Goal: Task Accomplishment & Management: Manage account settings

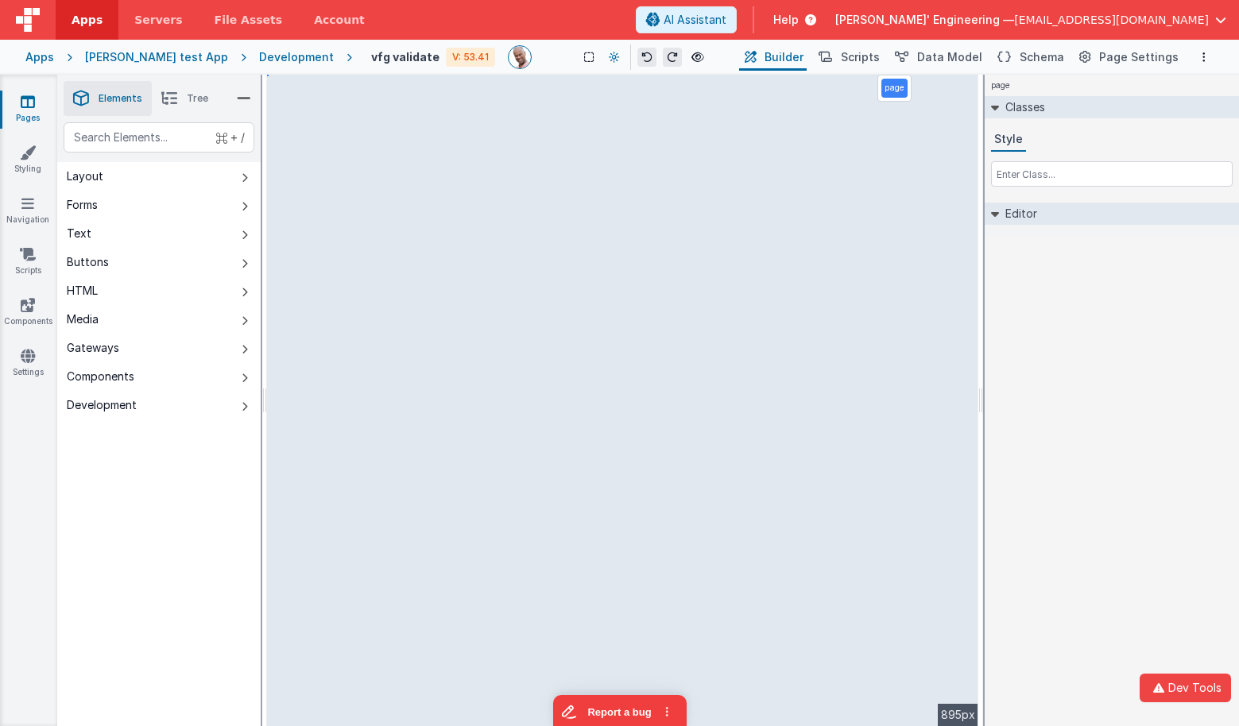
click at [609, 60] on icon at bounding box center [614, 57] width 11 height 11
click at [620, 127] on button "Dark Mode" at bounding box center [649, 120] width 100 height 29
click at [610, 60] on icon at bounding box center [614, 57] width 9 height 11
click at [609, 83] on button "Light Mode" at bounding box center [649, 91] width 100 height 29
click at [852, 59] on button "Scripts" at bounding box center [848, 57] width 70 height 27
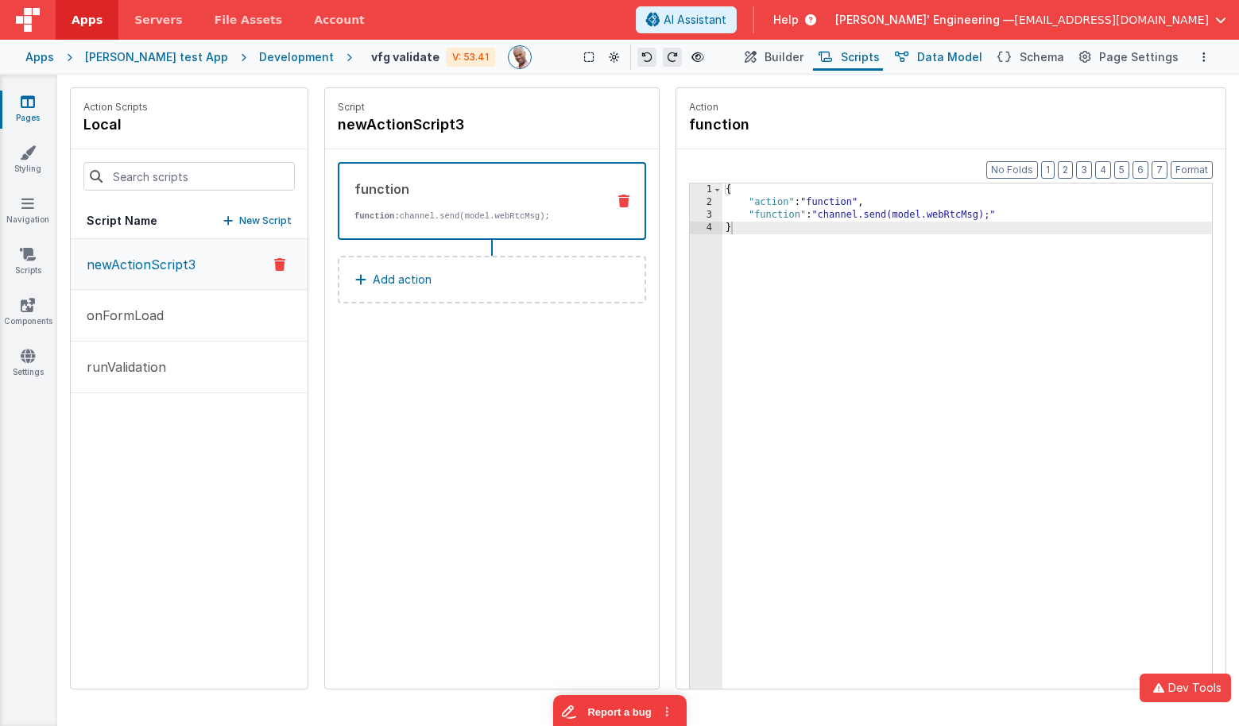
click at [965, 62] on span "Data Model" at bounding box center [949, 57] width 65 height 16
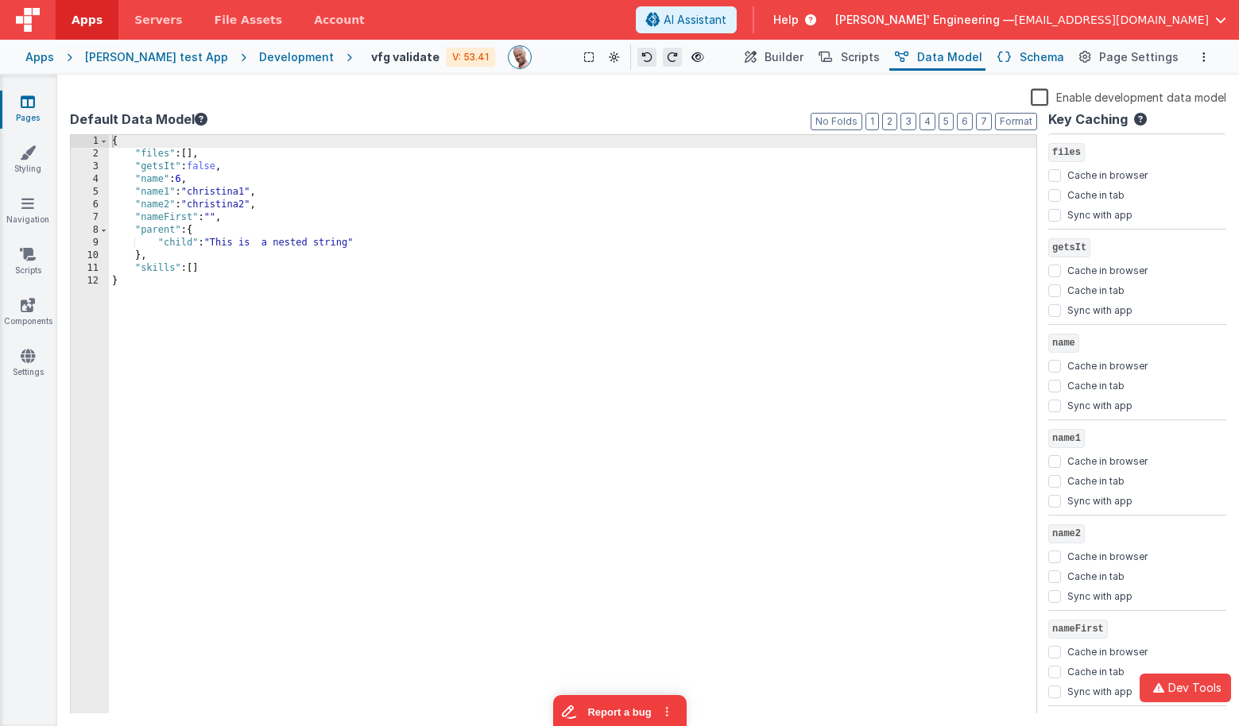
click at [1032, 56] on span "Schema" at bounding box center [1041, 57] width 44 height 16
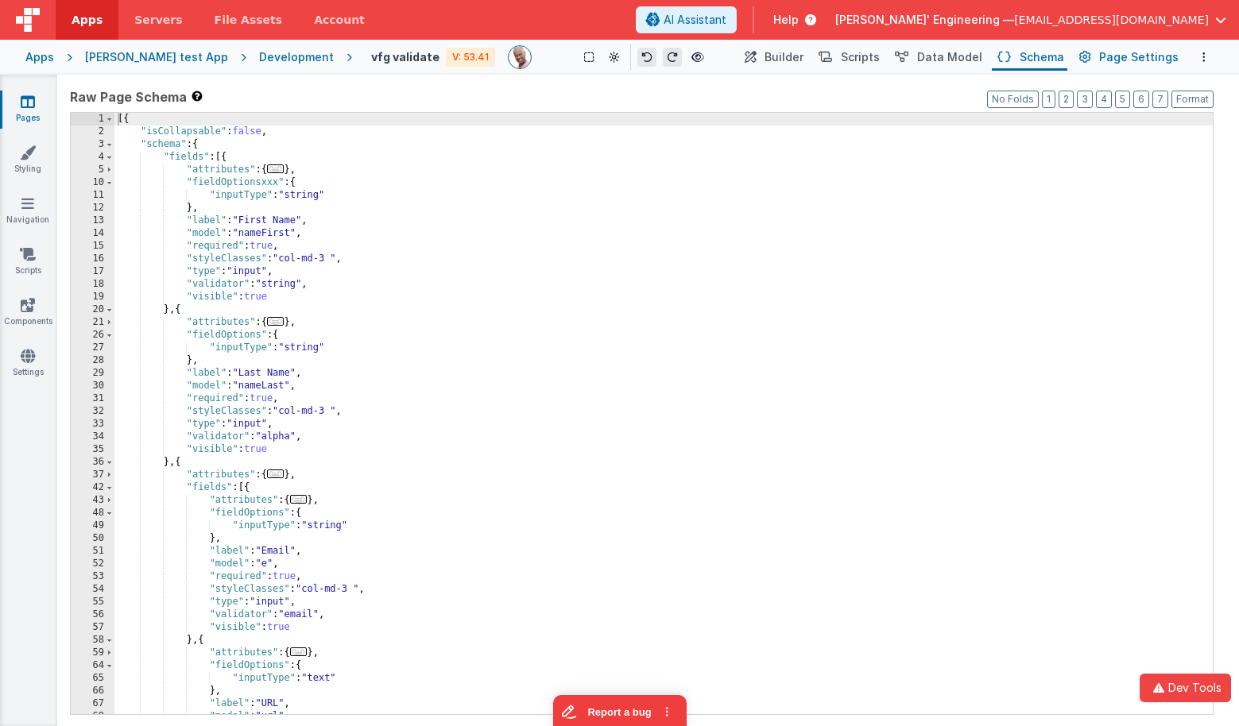
click at [1116, 58] on span "Page Settings" at bounding box center [1138, 57] width 79 height 16
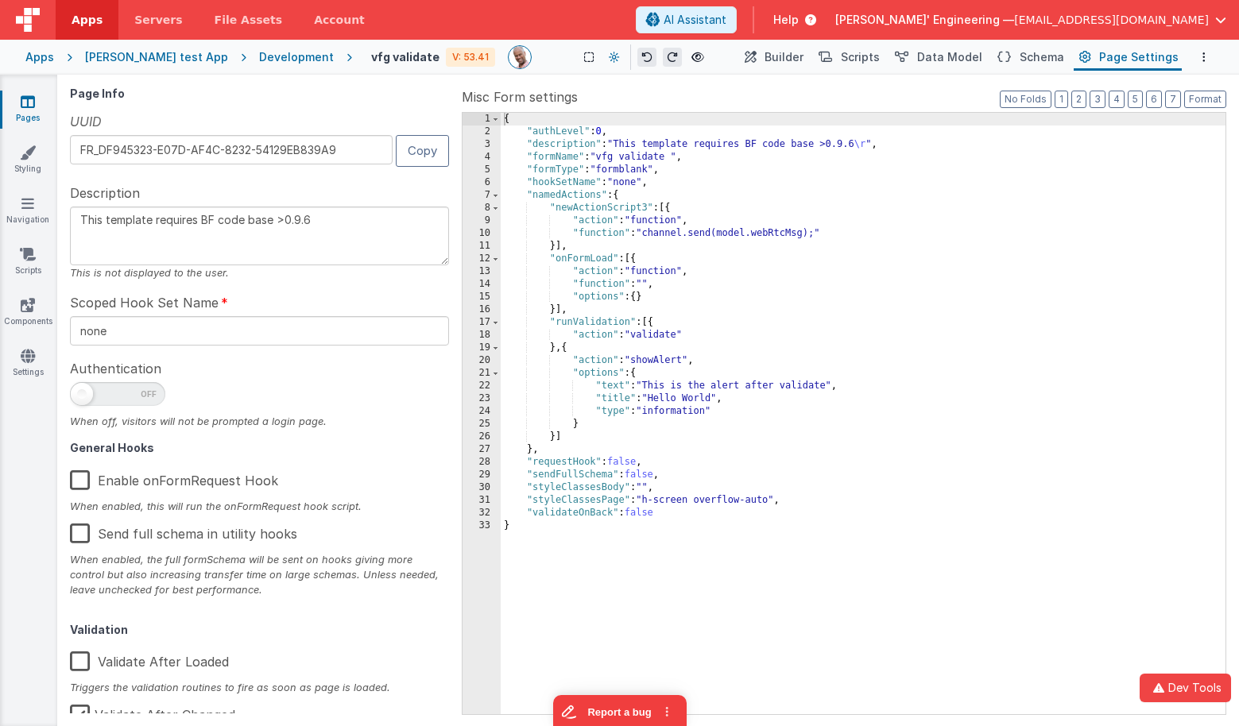
click at [609, 55] on icon at bounding box center [614, 57] width 11 height 11
click at [645, 95] on button "Light Mode" at bounding box center [649, 91] width 100 height 29
click at [609, 54] on icon at bounding box center [614, 57] width 11 height 11
click at [595, 54] on div at bounding box center [619, 363] width 1239 height 726
click at [1035, 62] on span "Schema" at bounding box center [1041, 57] width 44 height 16
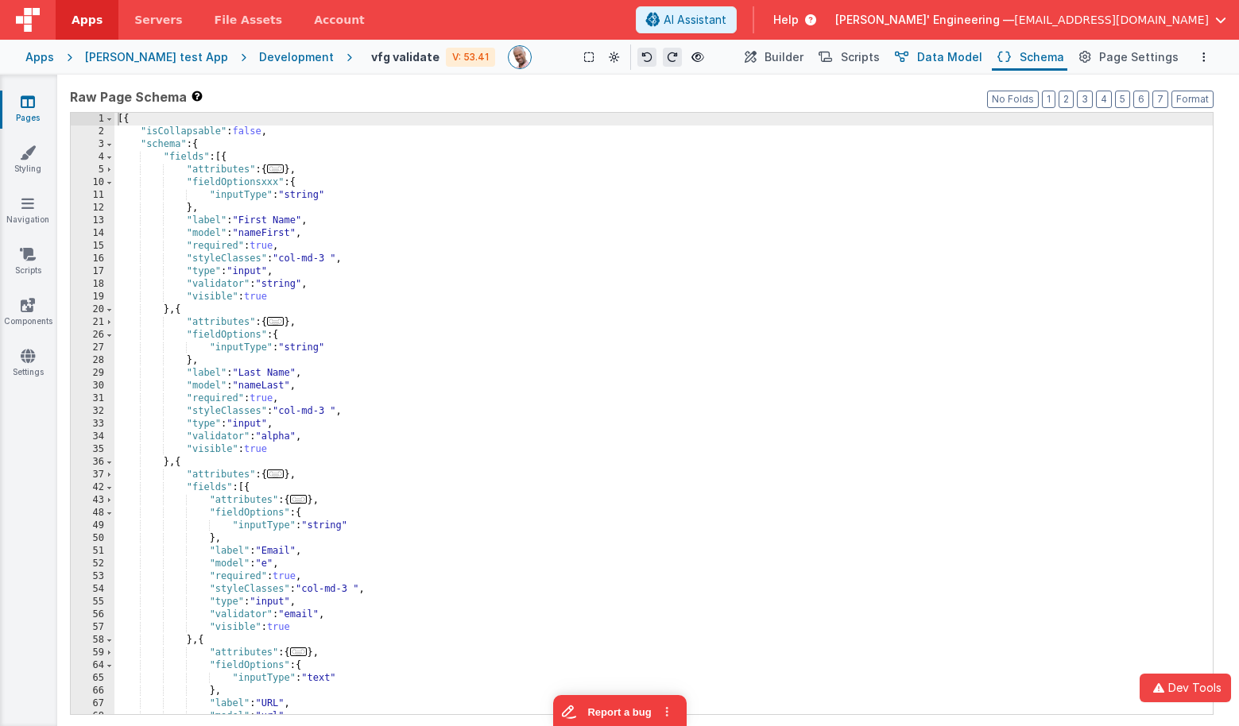
click at [961, 57] on span "Data Model" at bounding box center [949, 57] width 65 height 16
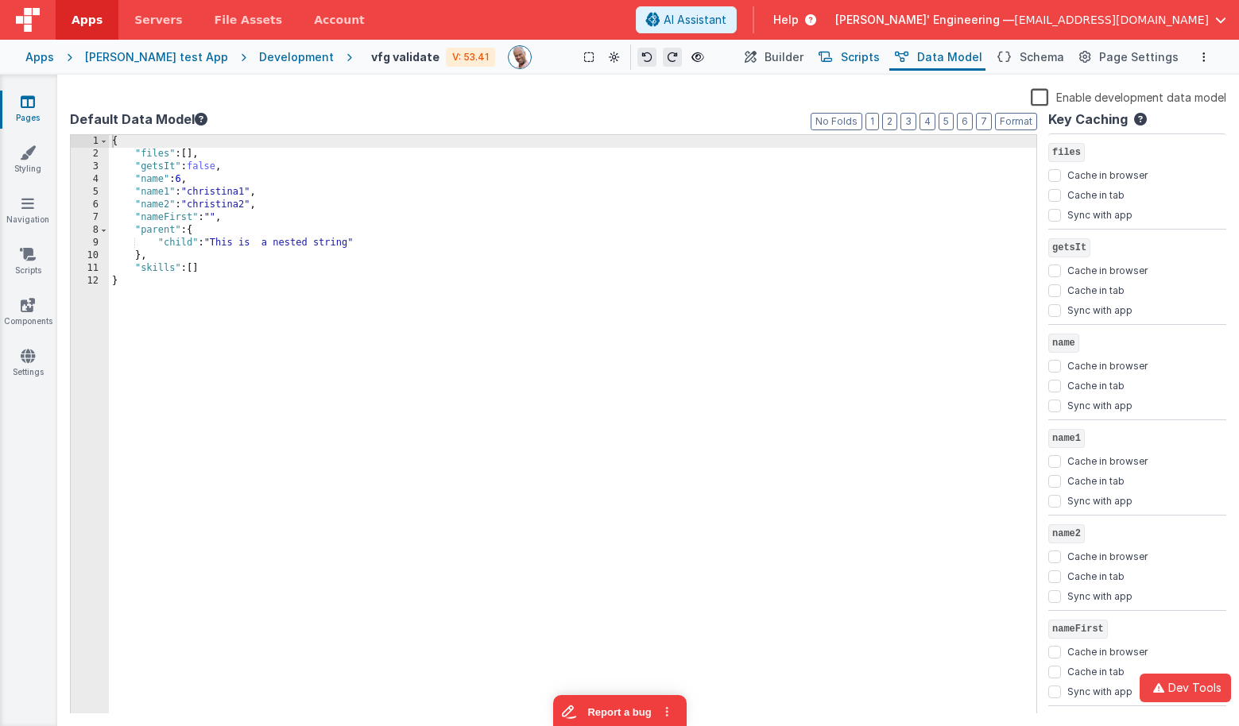
click at [832, 60] on icon at bounding box center [825, 57] width 14 height 17
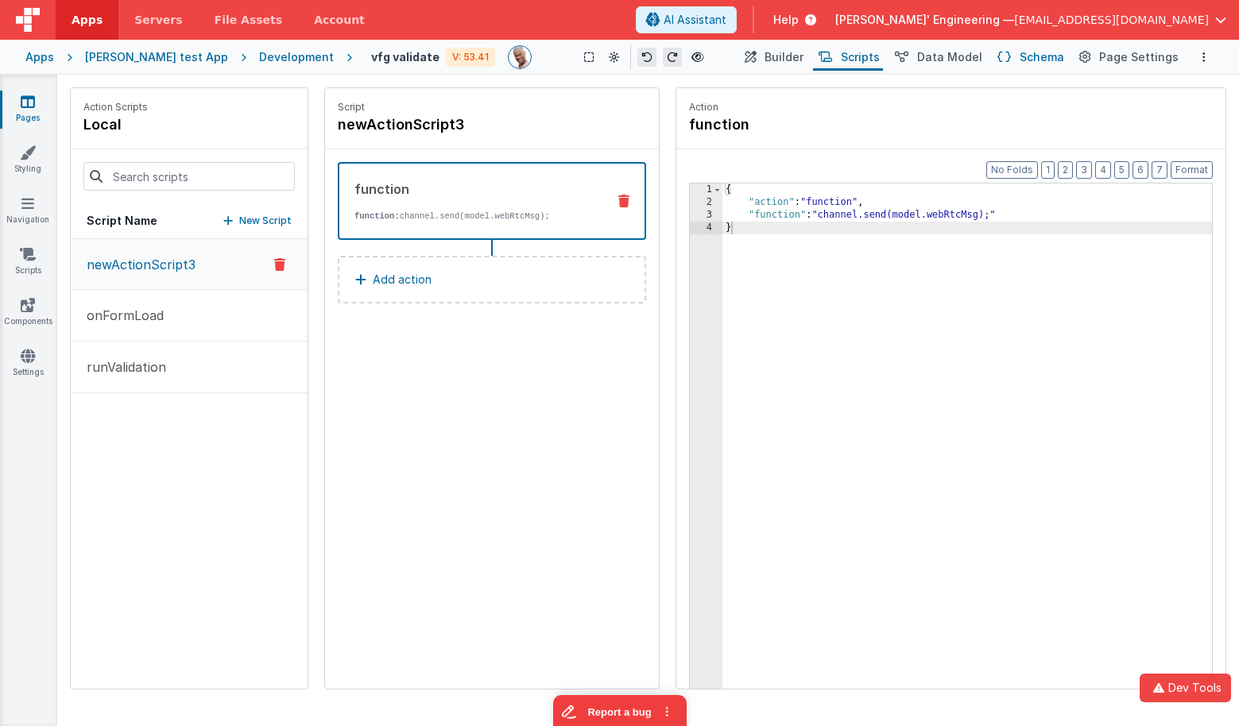
click at [1042, 64] on span "Schema" at bounding box center [1041, 57] width 44 height 16
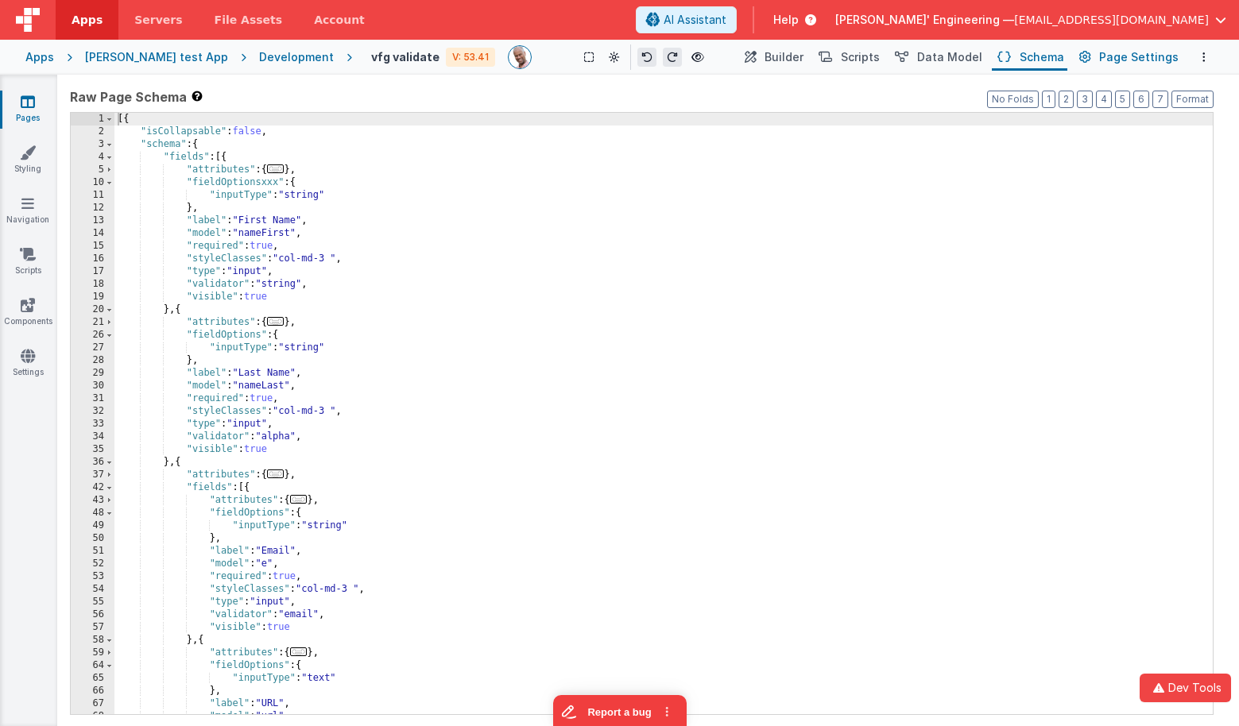
click at [1141, 65] on button "Page Settings" at bounding box center [1127, 57] width 108 height 27
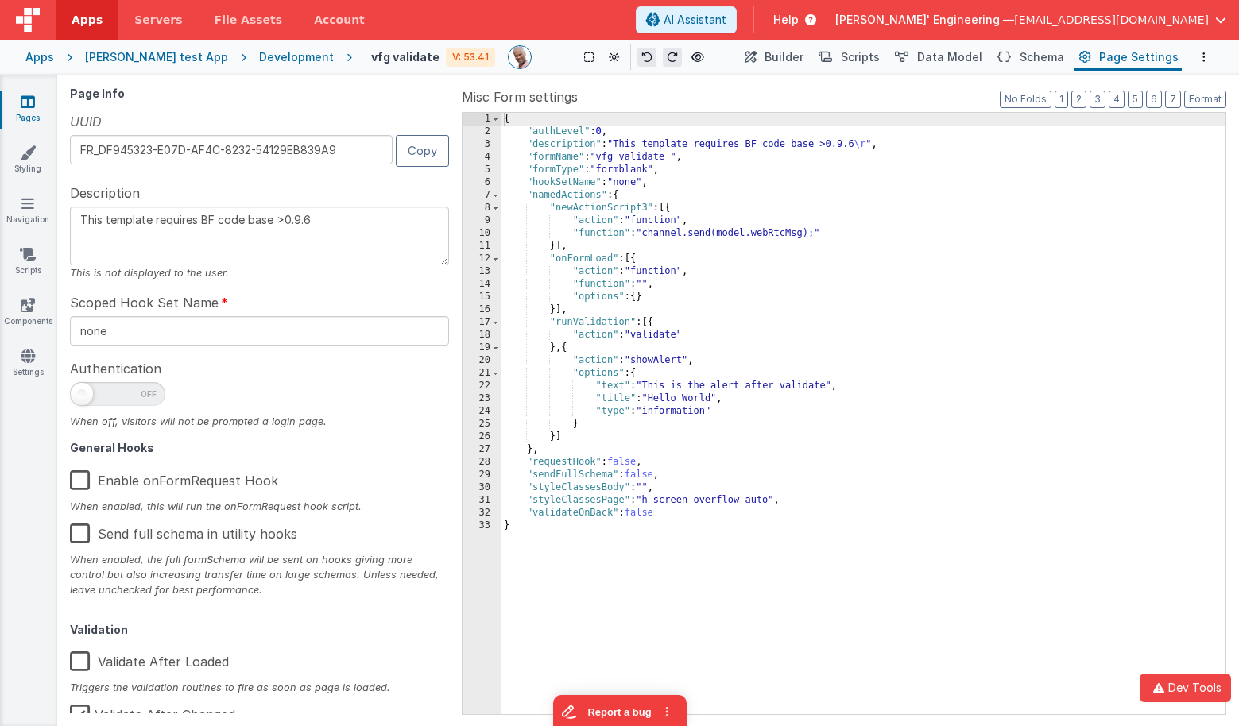
click at [605, 85] on div "Saved" at bounding box center [676, 81] width 1239 height 13
click at [609, 57] on icon at bounding box center [614, 57] width 11 height 11
drag, startPoint x: 791, startPoint y: 110, endPoint x: 796, endPoint y: 97, distance: 14.3
click at [793, 108] on div at bounding box center [619, 363] width 1239 height 726
click at [798, 56] on span "Builder" at bounding box center [783, 57] width 39 height 16
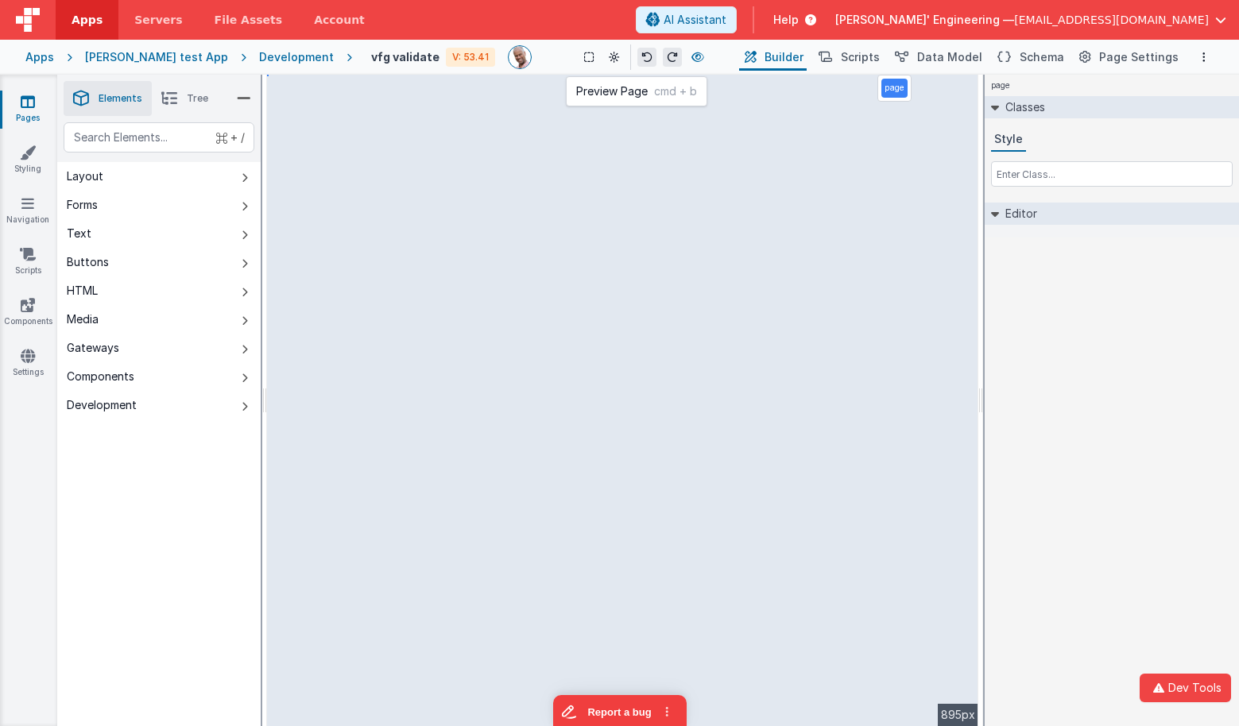
click at [691, 55] on icon at bounding box center [697, 57] width 13 height 11
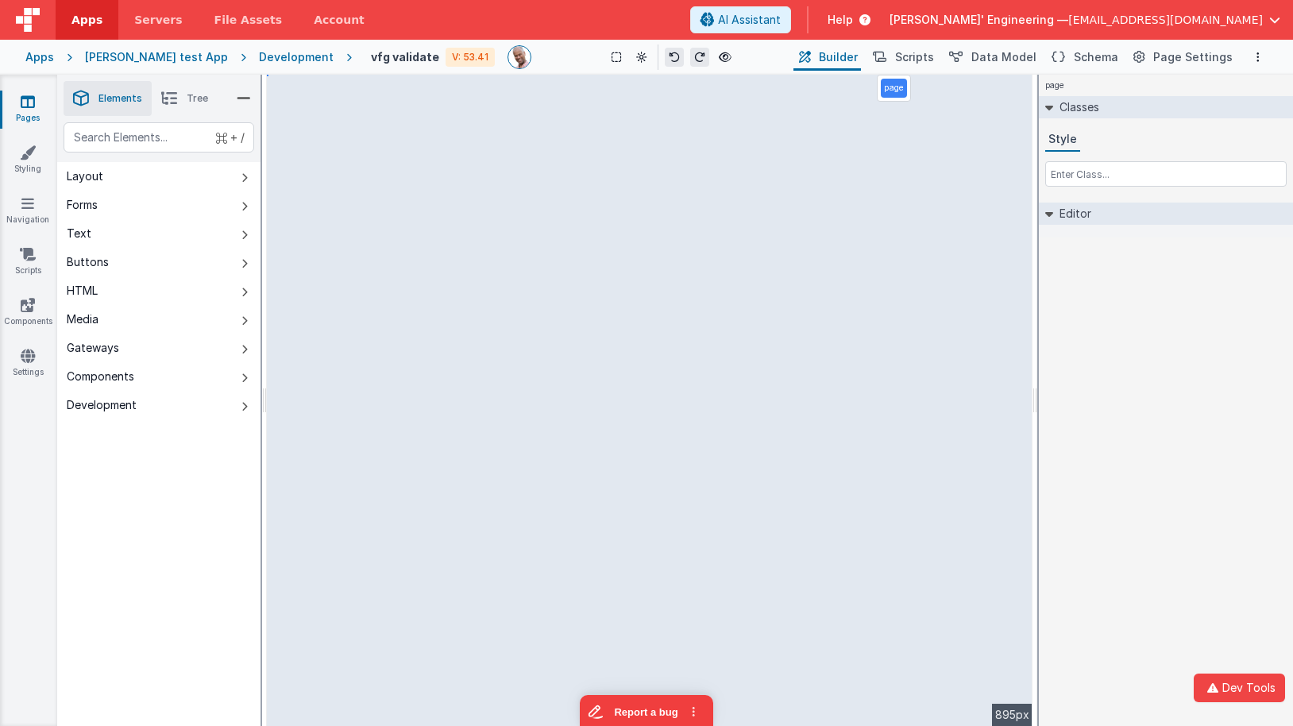
click at [131, 57] on div "Charles GUI test App" at bounding box center [156, 57] width 143 height 16
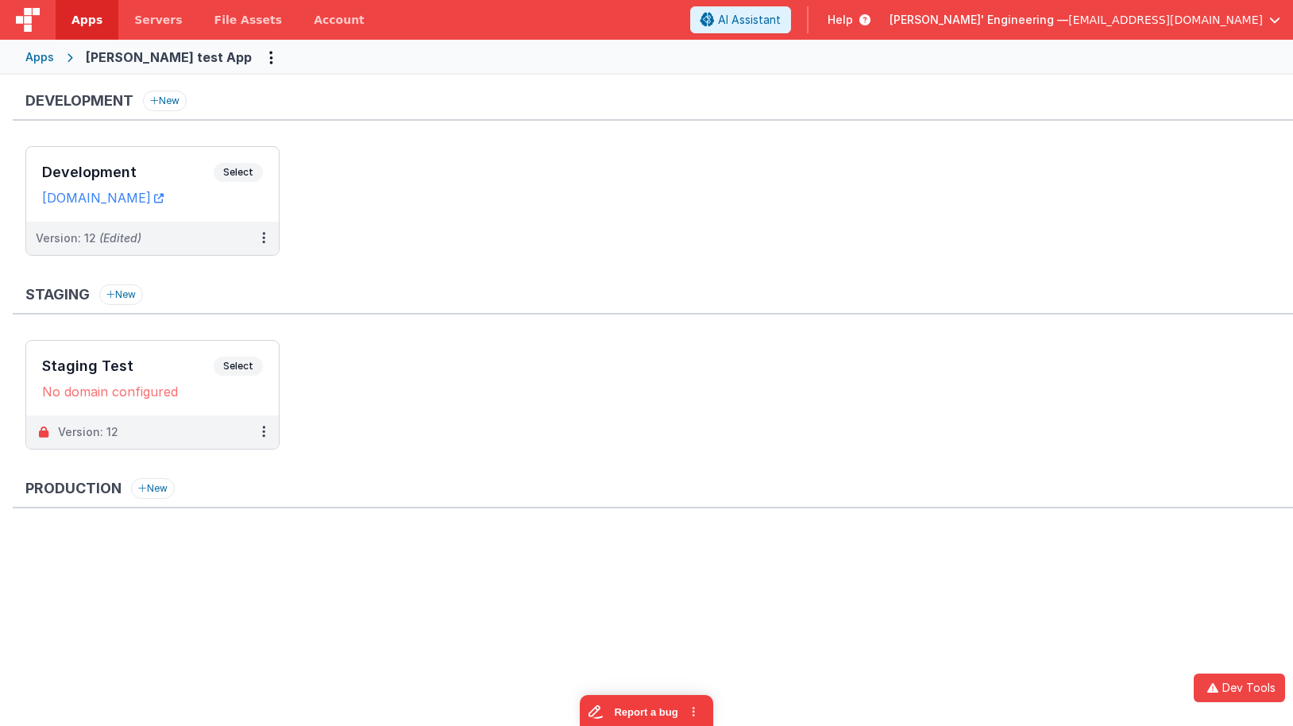
click at [46, 54] on div "Apps" at bounding box center [39, 57] width 29 height 16
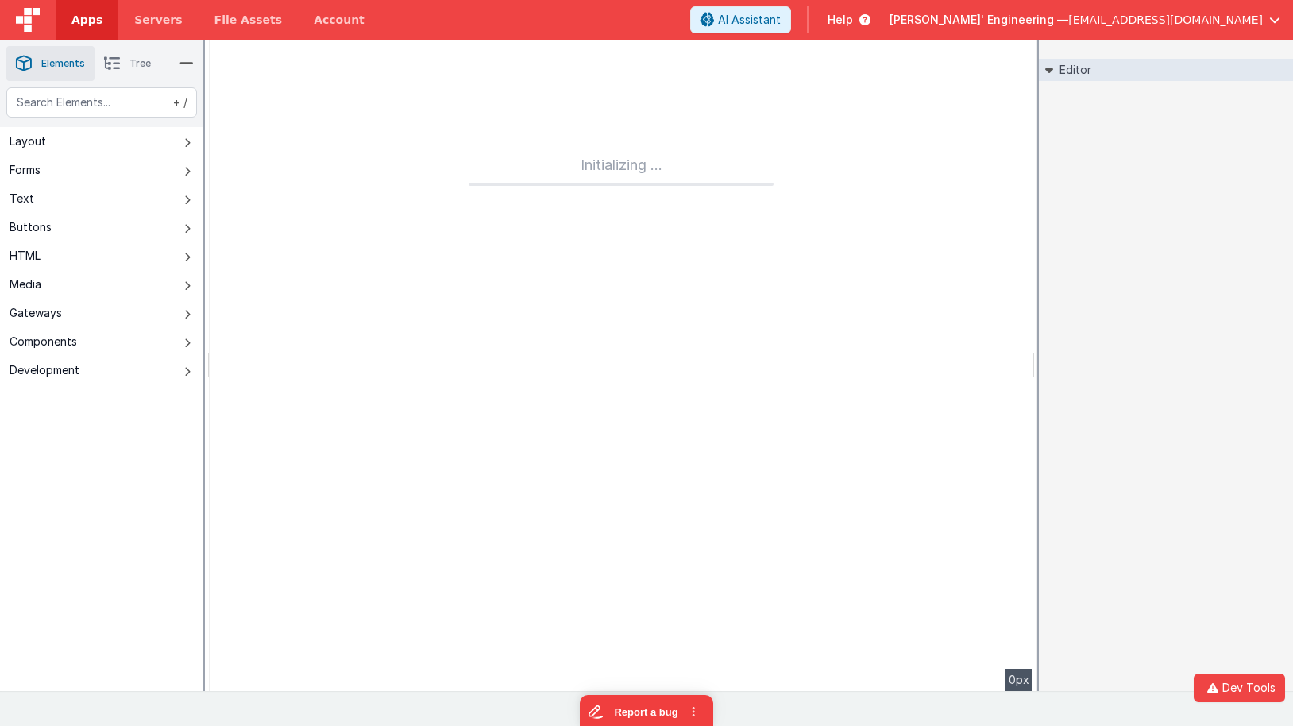
click at [102, 18] on link "Apps" at bounding box center [87, 20] width 63 height 40
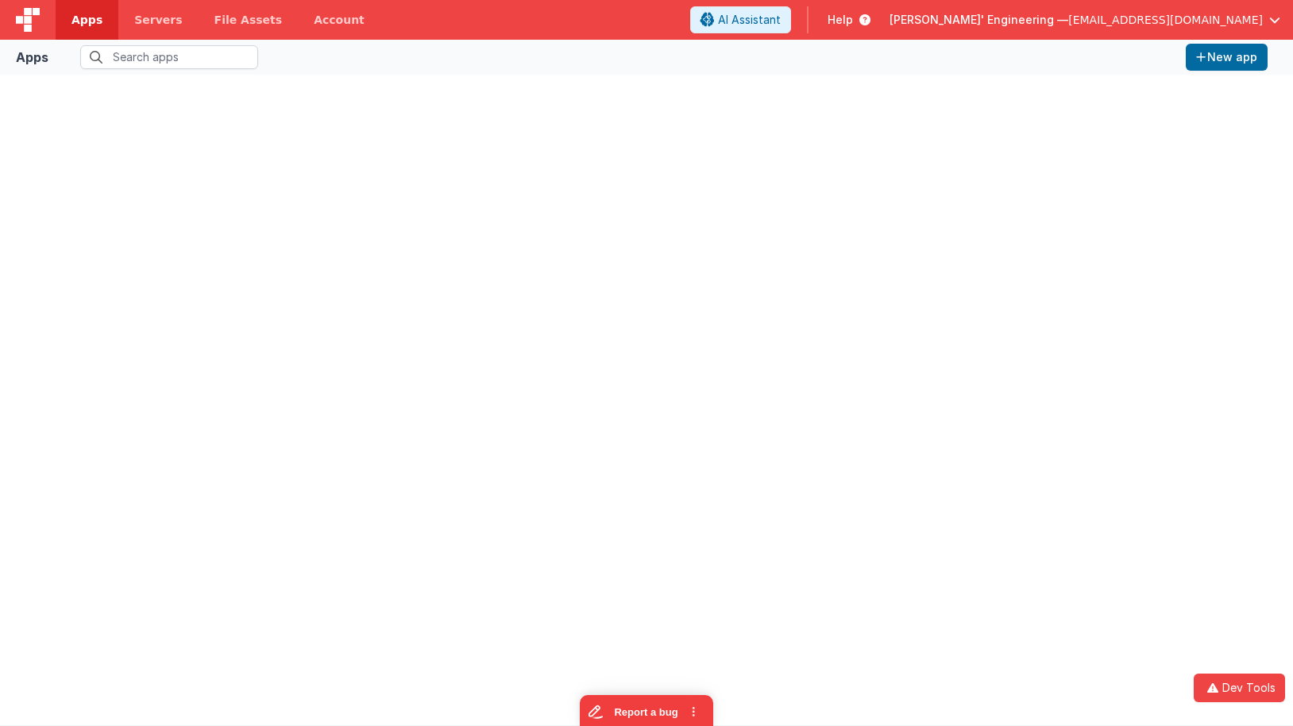
click at [33, 22] on img at bounding box center [28, 20] width 24 height 24
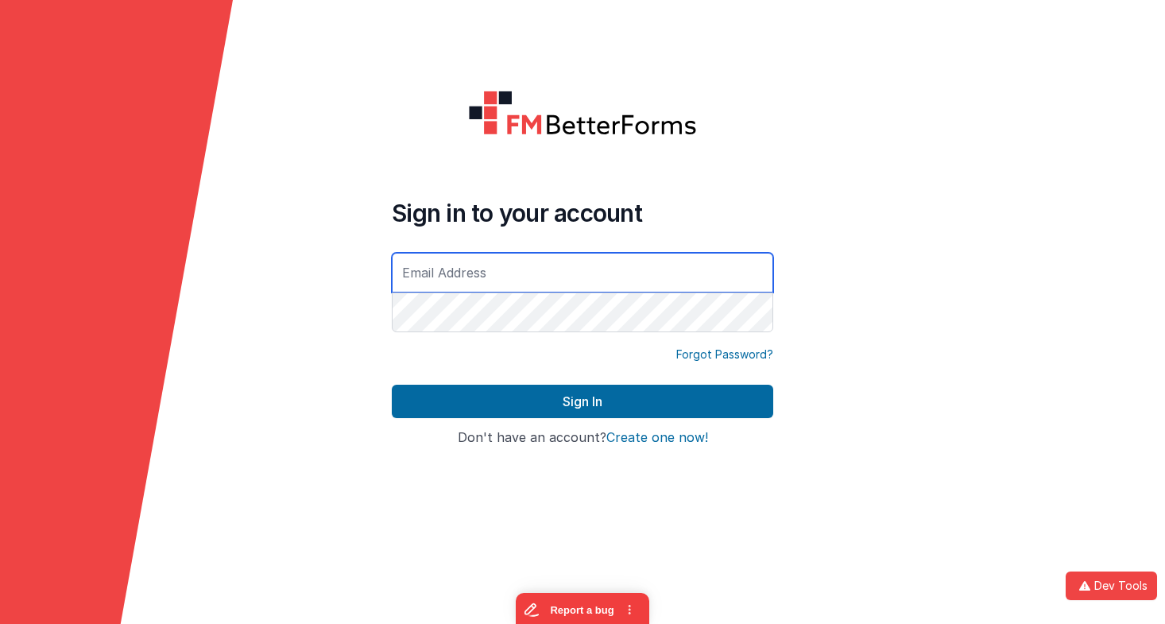
click at [551, 275] on input "text" at bounding box center [582, 273] width 381 height 40
type input "[EMAIL_ADDRESS][DOMAIN_NAME]"
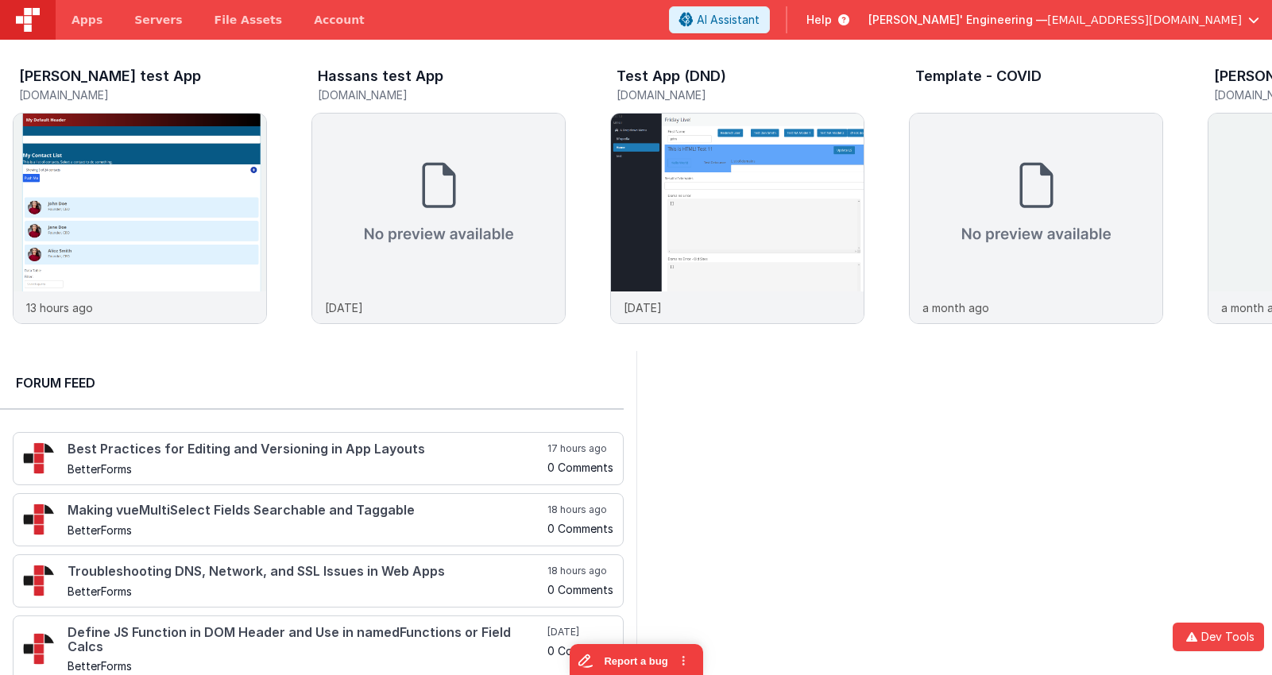
click at [365, 27] on div "Apps Servers File Assets Account" at bounding box center [190, 20] width 381 height 40
click at [340, 24] on link "Account" at bounding box center [339, 20] width 83 height 40
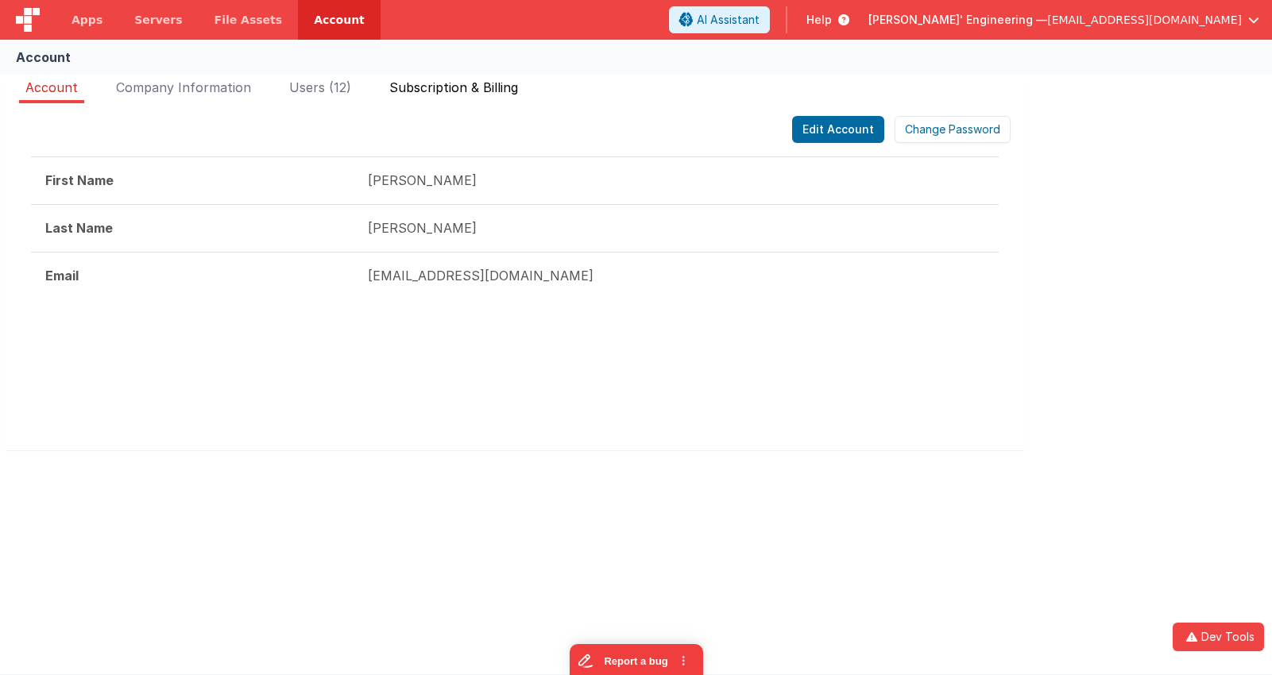
click at [462, 94] on span "Subscription & Billing" at bounding box center [453, 87] width 129 height 16
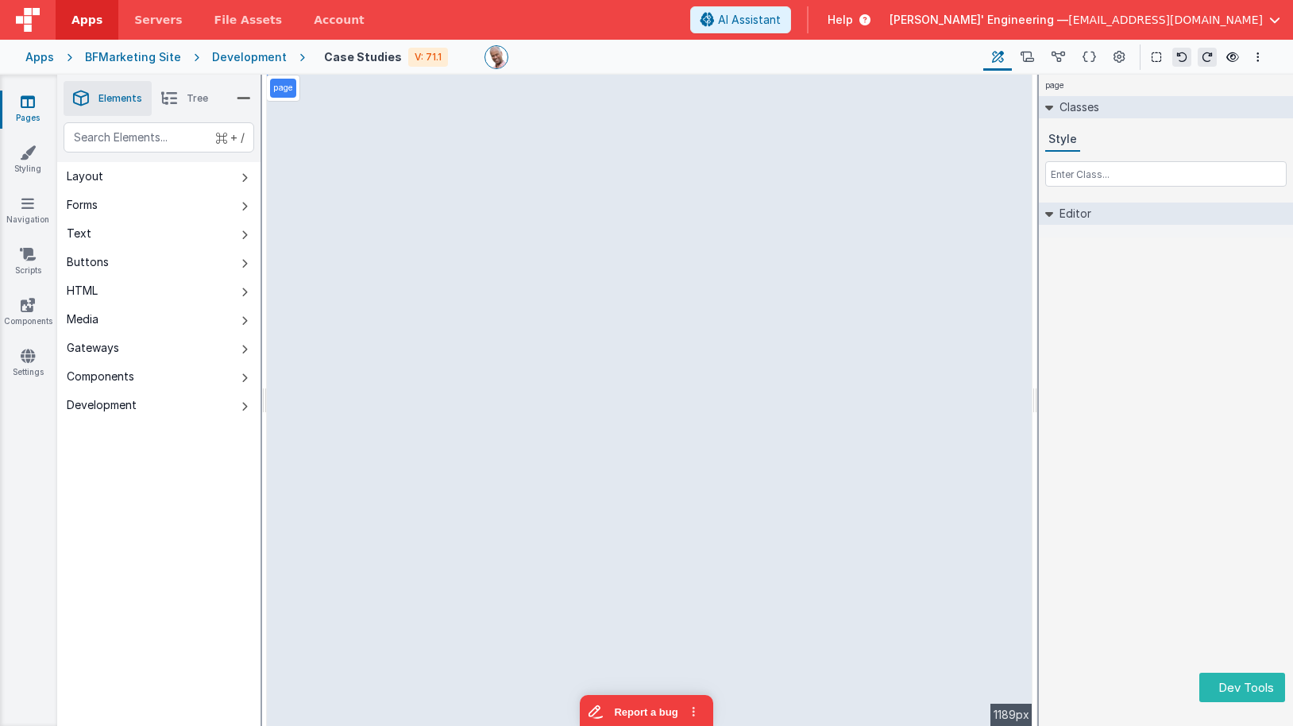
click at [198, 106] on li "Tree" at bounding box center [185, 98] width 66 height 35
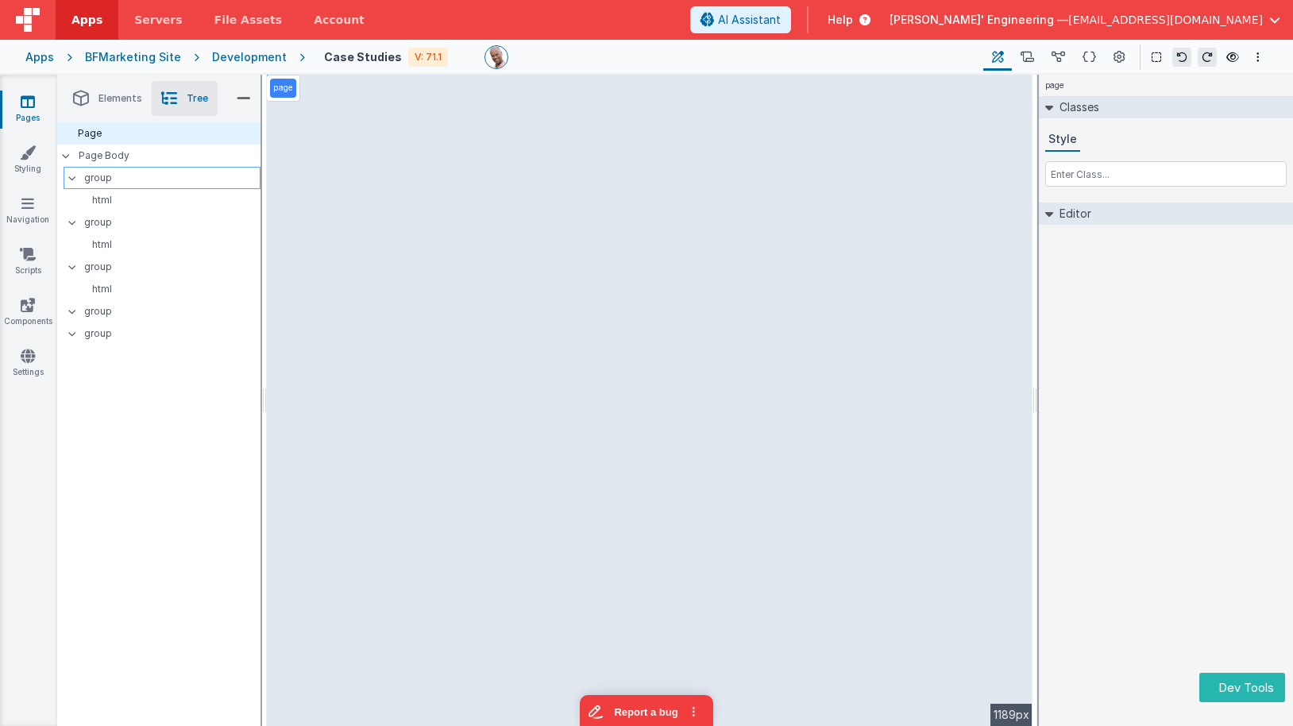
click at [113, 179] on p "group" at bounding box center [172, 177] width 176 height 17
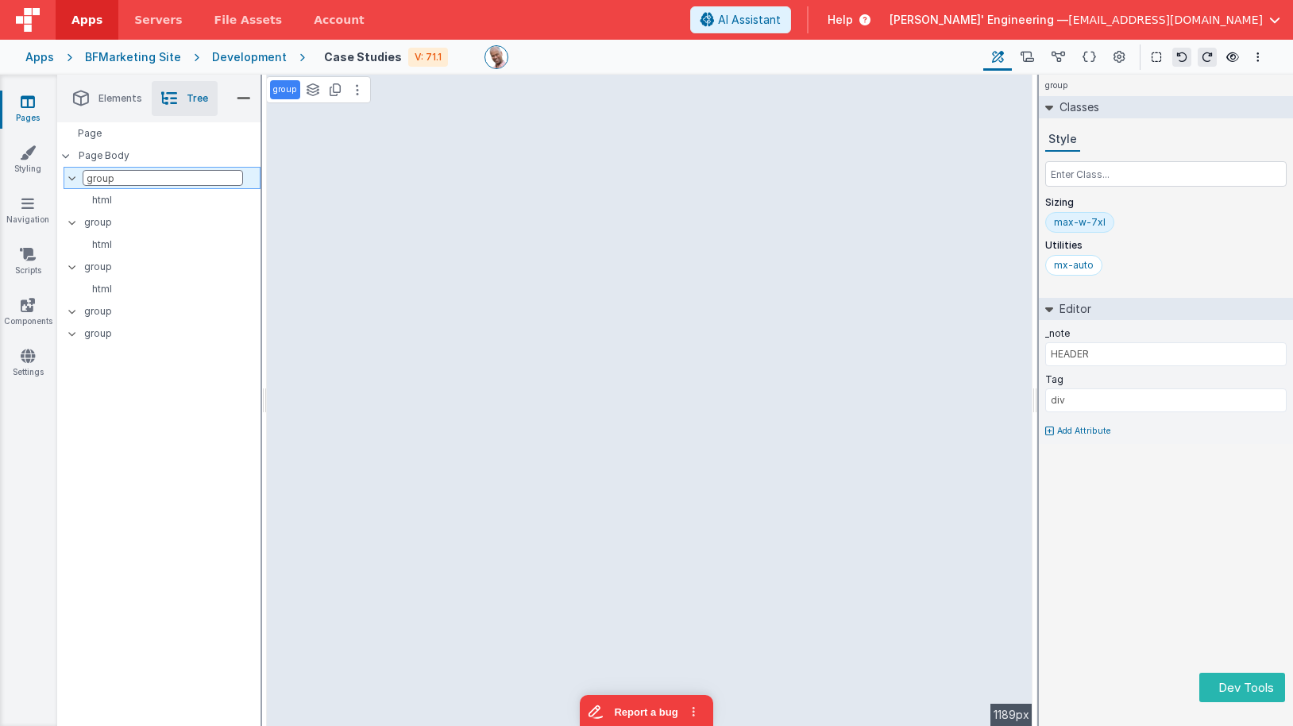
click at [116, 180] on input "group" at bounding box center [163, 178] width 160 height 16
click at [117, 199] on p "html" at bounding box center [168, 200] width 184 height 13
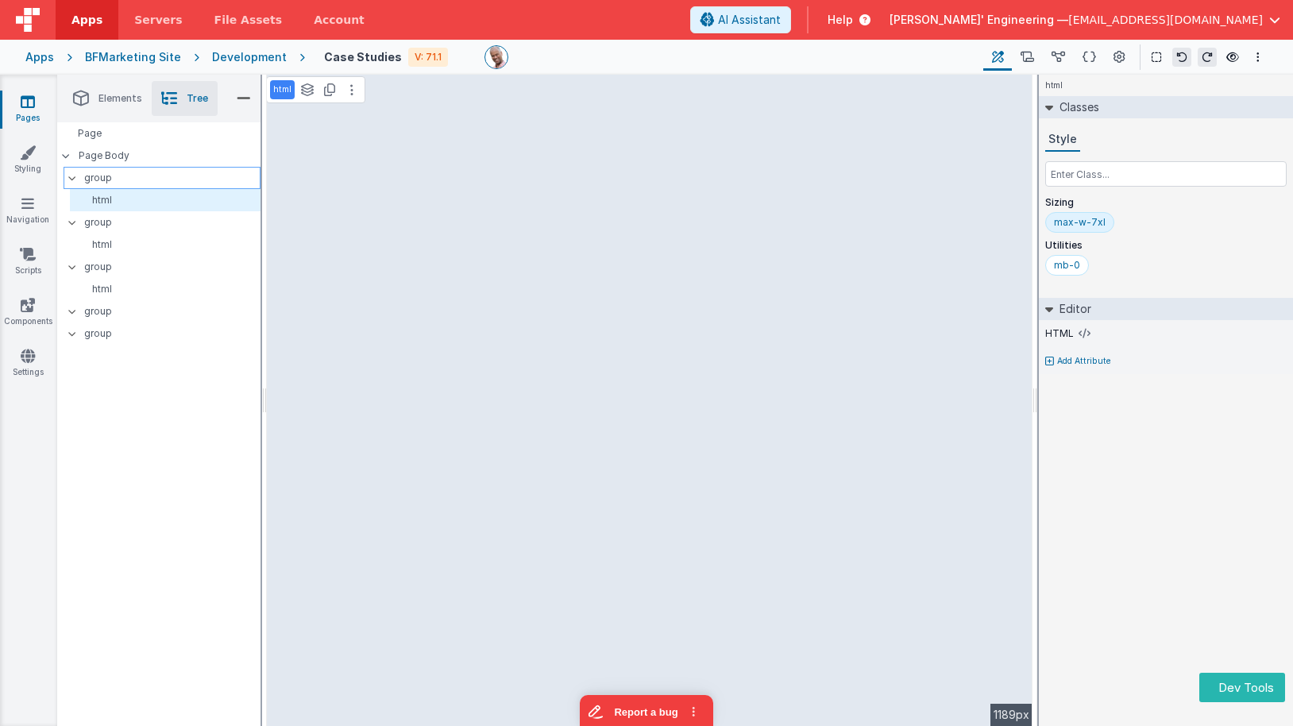
click at [121, 180] on p "group" at bounding box center [172, 177] width 176 height 17
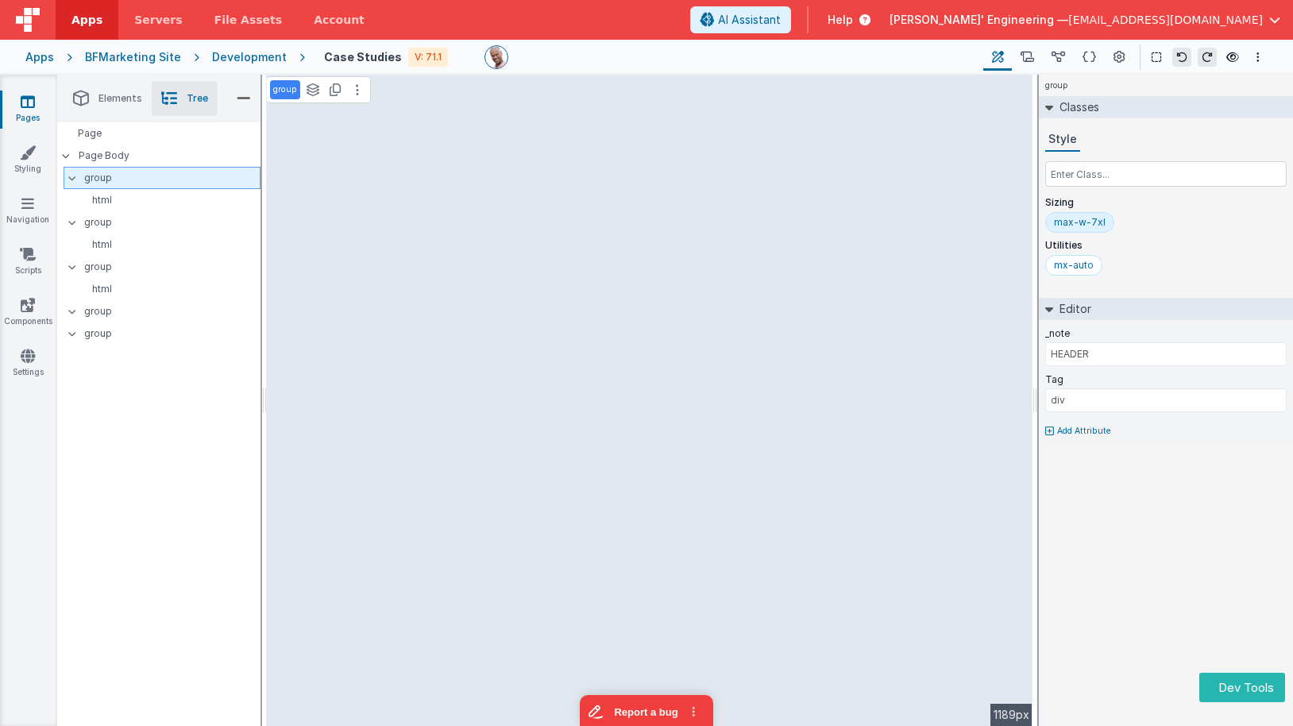
click at [122, 180] on p "group" at bounding box center [172, 177] width 176 height 17
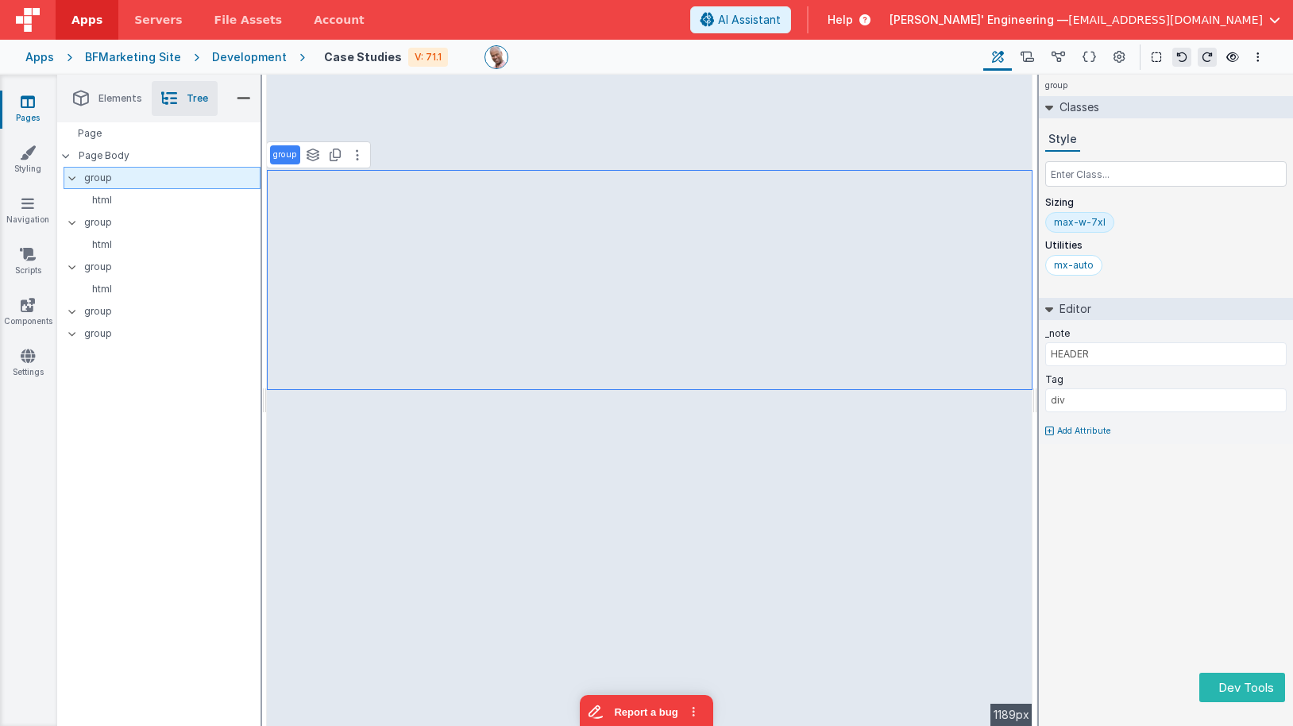
click at [109, 95] on span "Elements" at bounding box center [121, 98] width 44 height 13
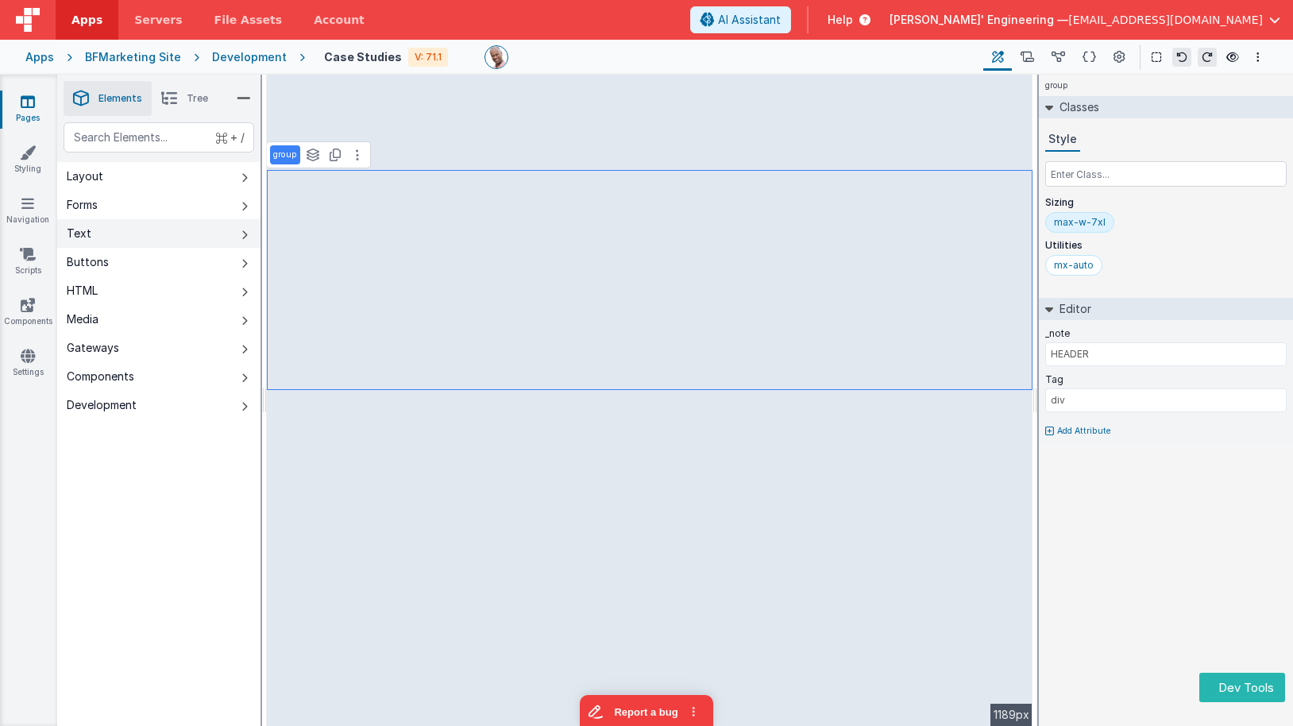
click at [172, 238] on button "Text" at bounding box center [158, 233] width 203 height 29
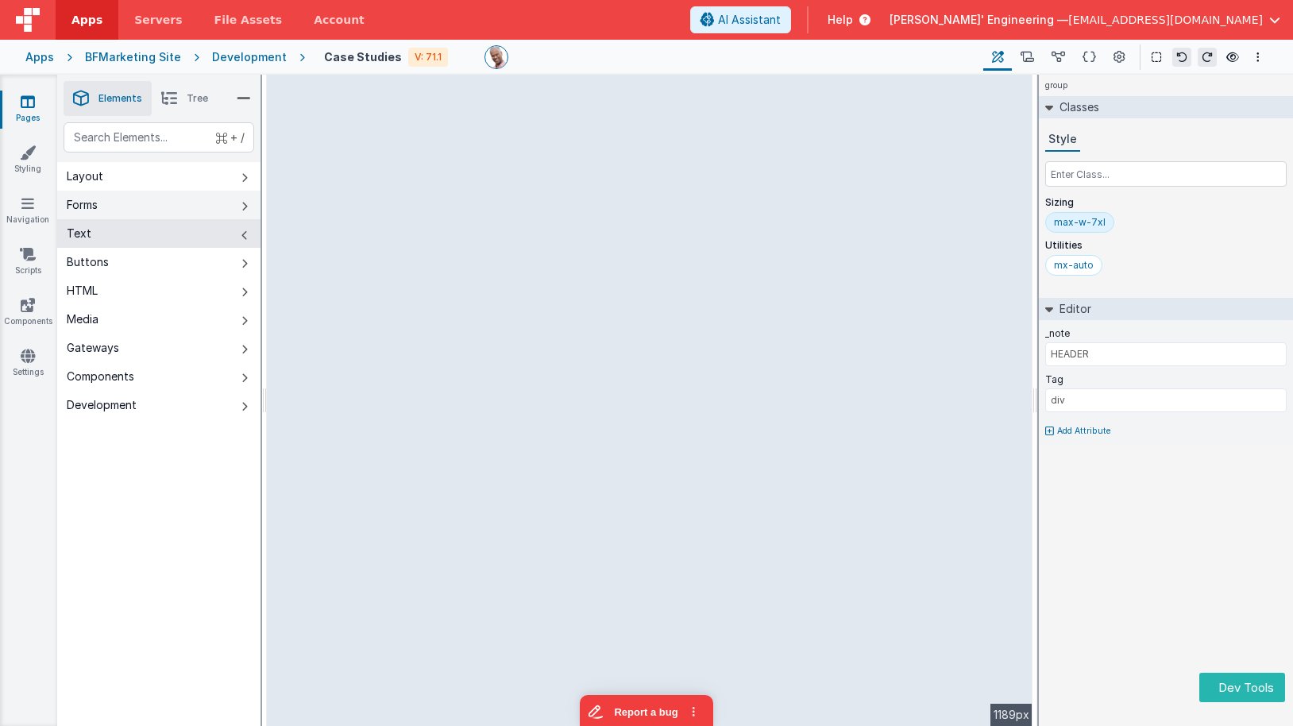
click at [229, 208] on button "Forms" at bounding box center [158, 205] width 203 height 29
click at [223, 229] on button "Text" at bounding box center [158, 233] width 203 height 29
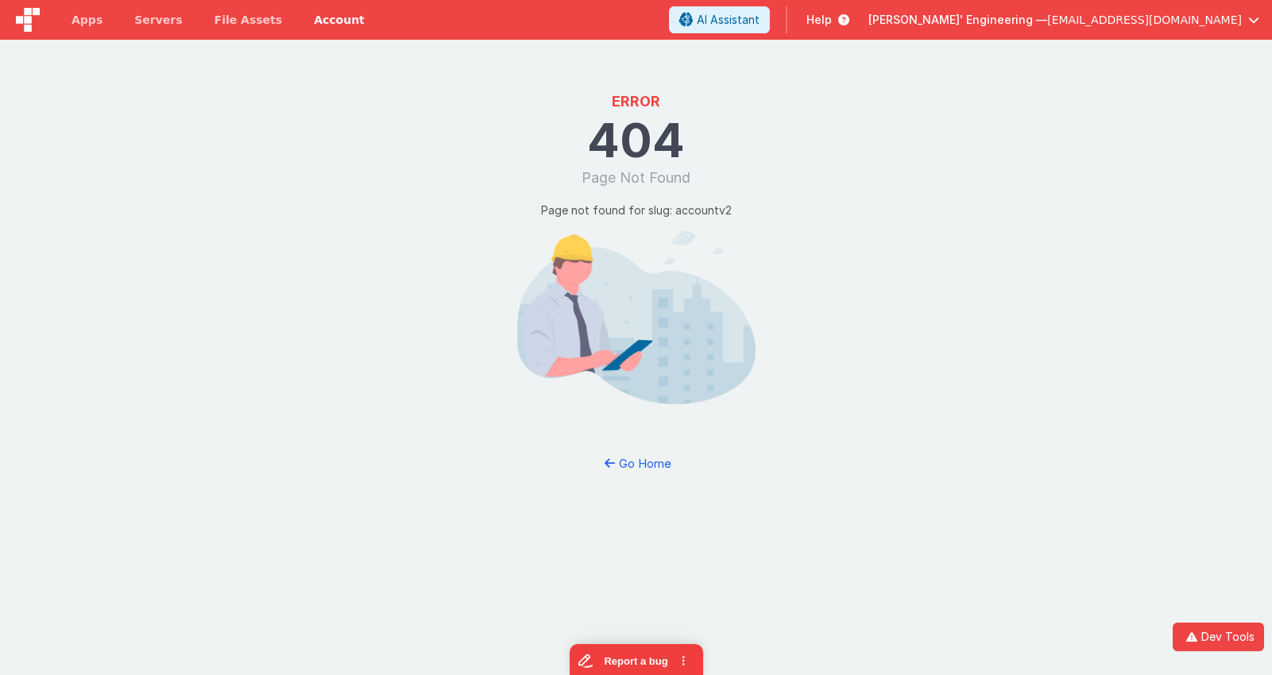
click at [326, 16] on link "Account" at bounding box center [339, 20] width 83 height 40
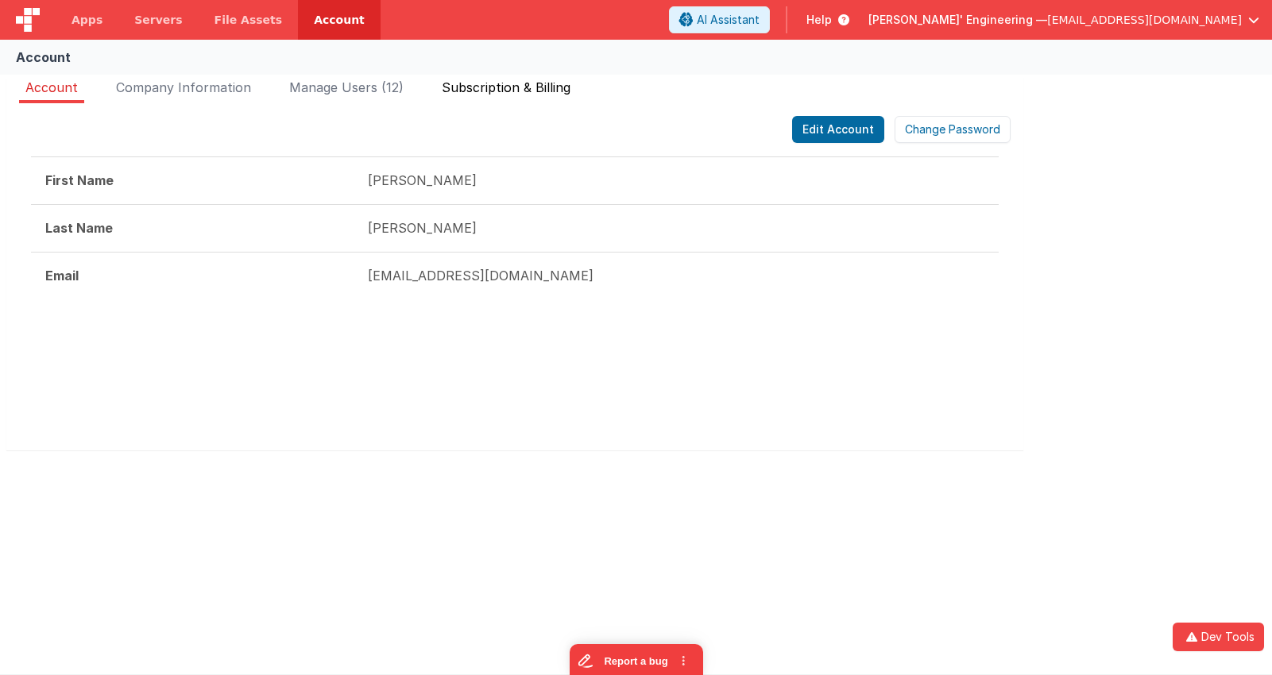
click at [543, 89] on span "Subscription & Billing" at bounding box center [506, 87] width 129 height 16
